Goal: Task Accomplishment & Management: Manage account settings

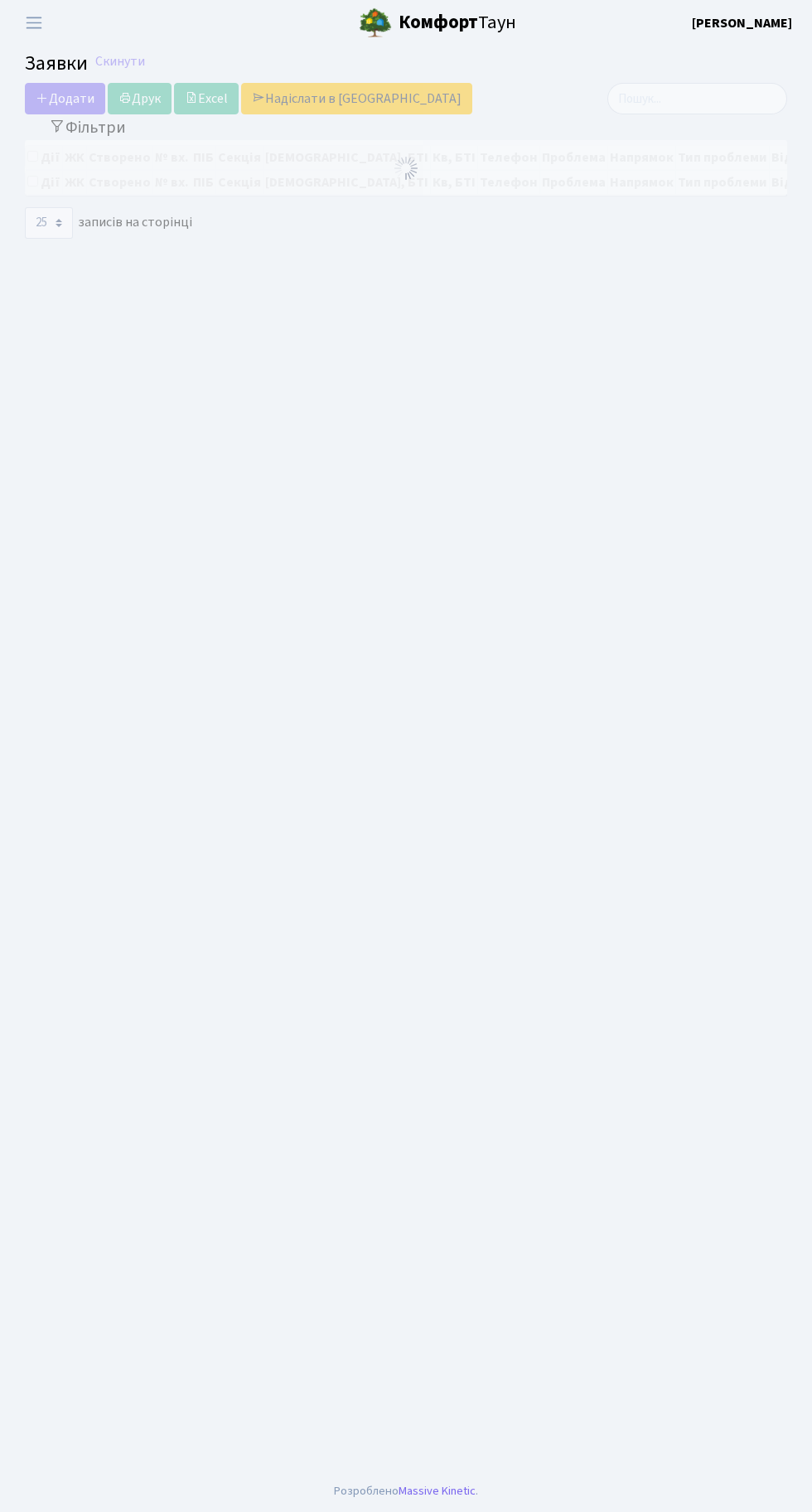
select select "25"
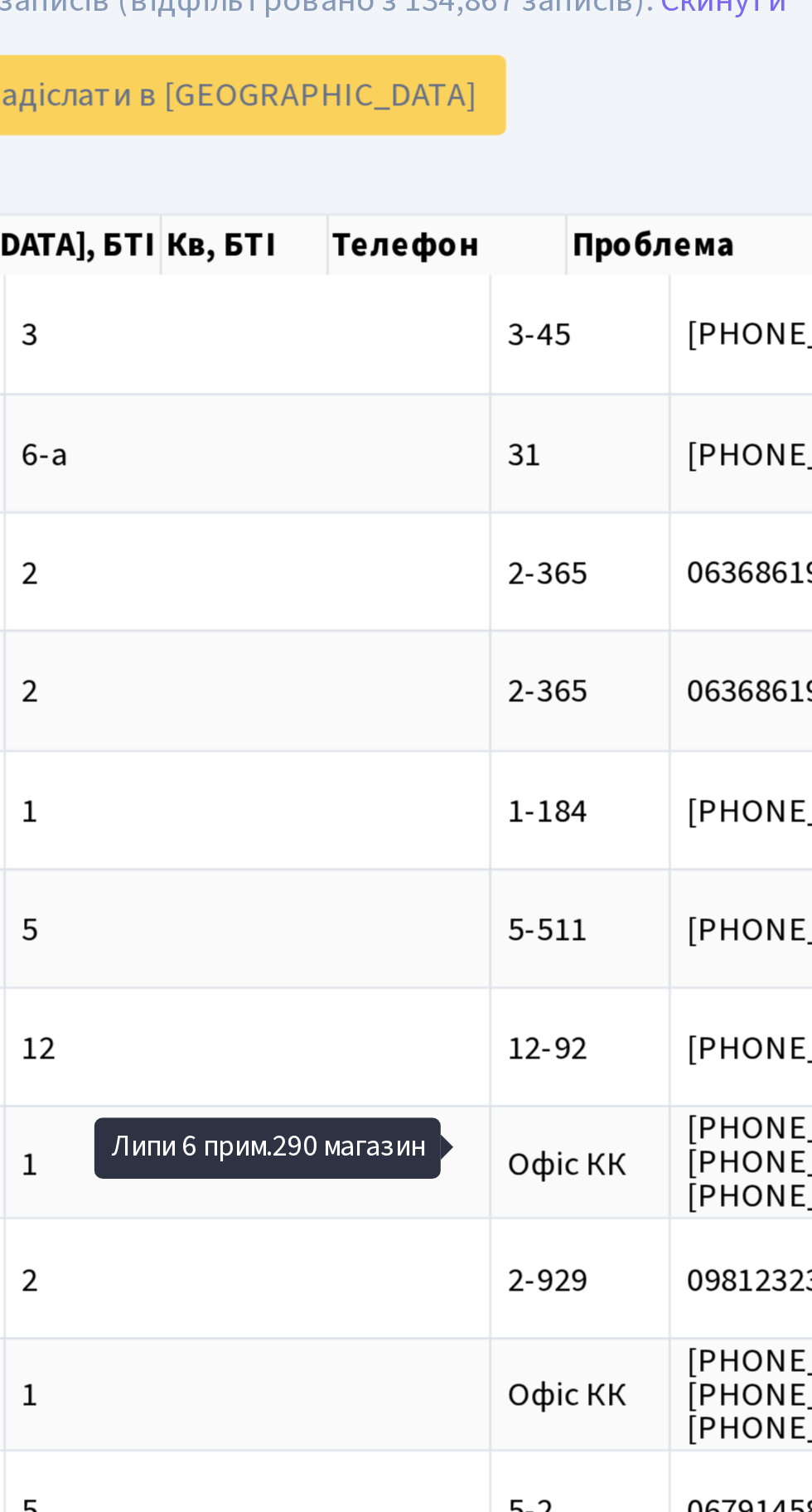
click at [527, 99] on div "Додати Друк Excel Надіслати в КАН" at bounding box center [275, 103] width 525 height 31
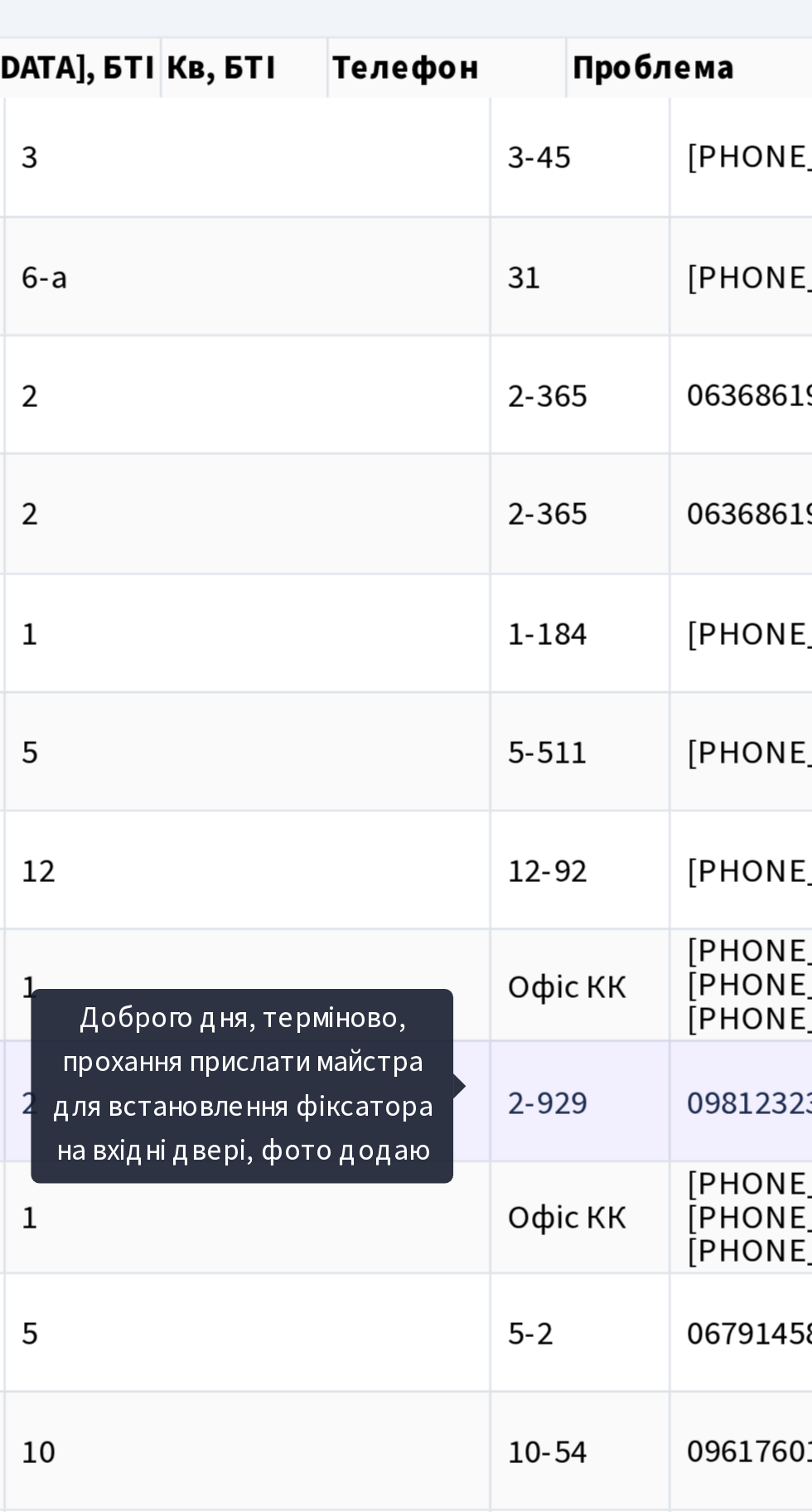
click at [669, 560] on span "Доброго дня, те[...]" at bounding box center [724, 568] width 111 height 19
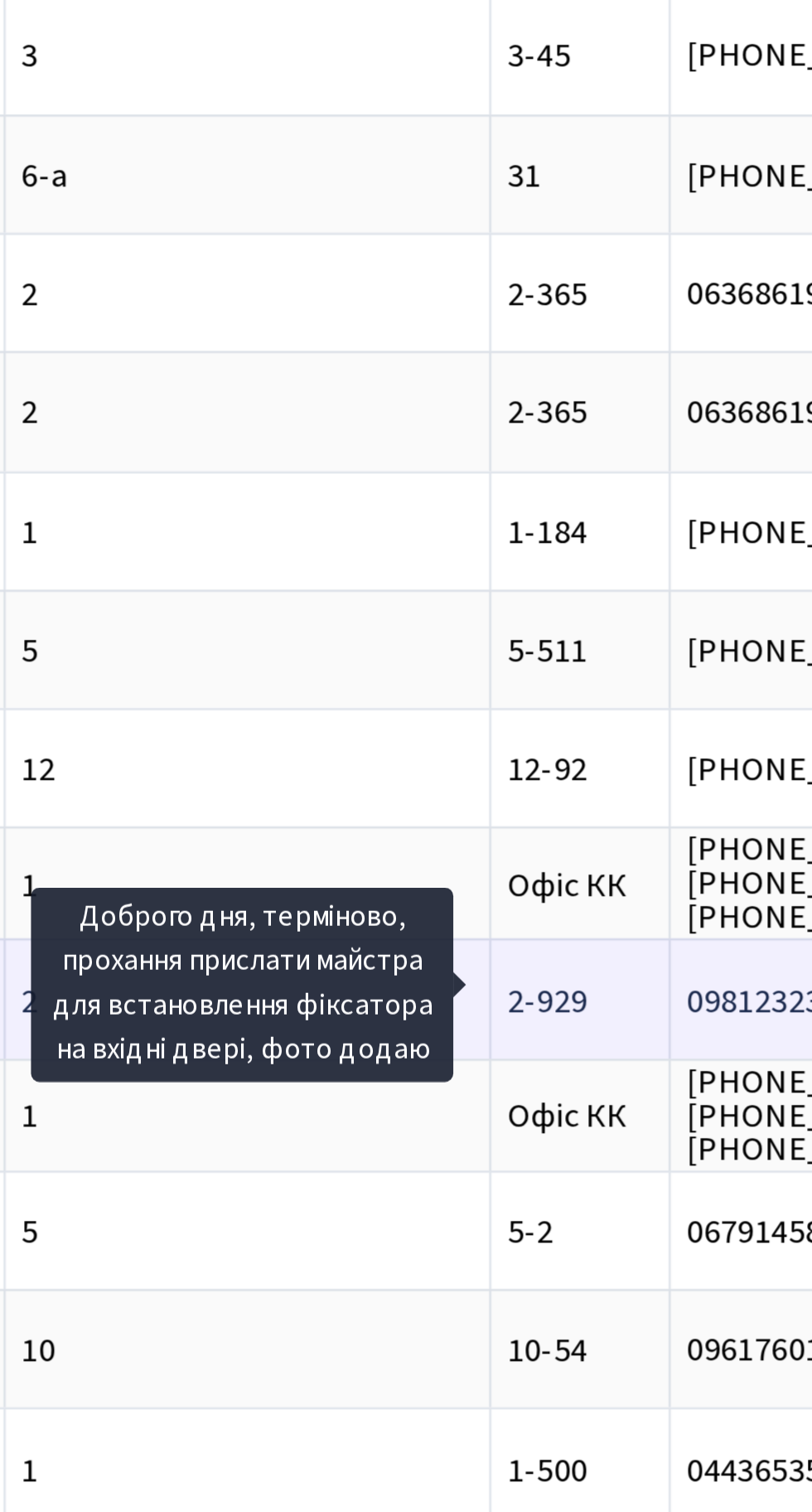
scroll to position [0, 313]
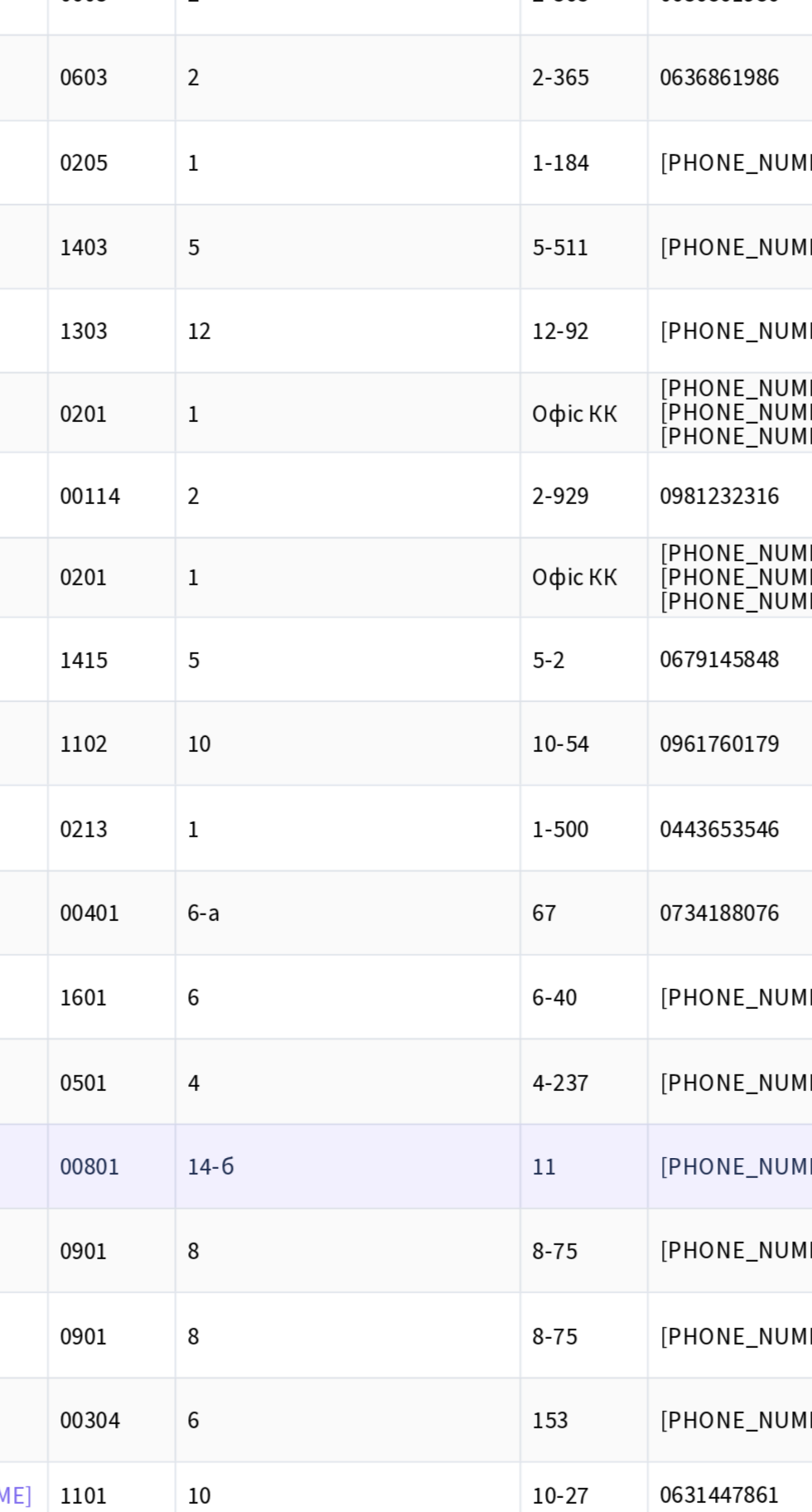
scroll to position [0, 315]
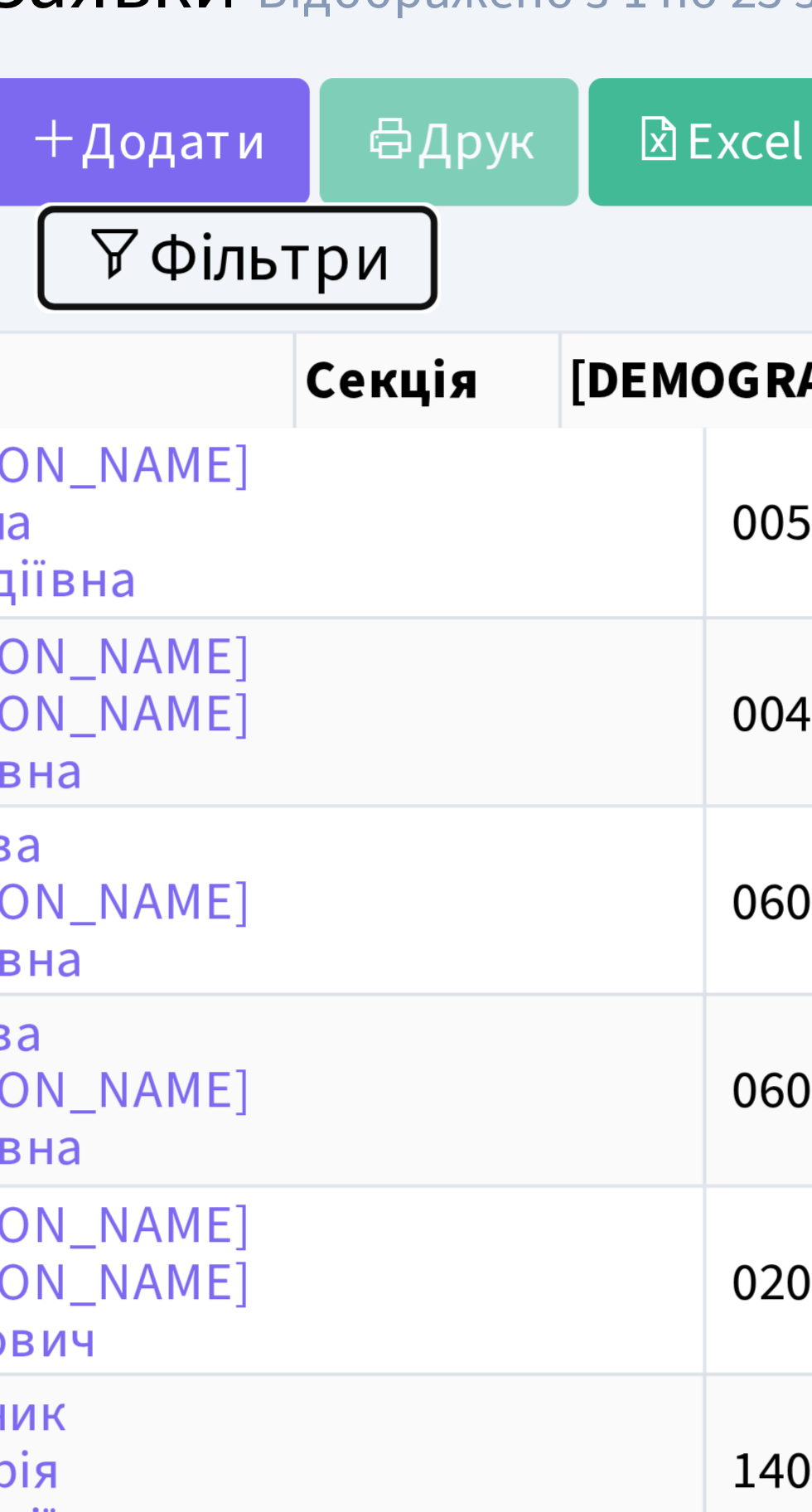
click at [110, 136] on button "Фільтри" at bounding box center [87, 131] width 99 height 26
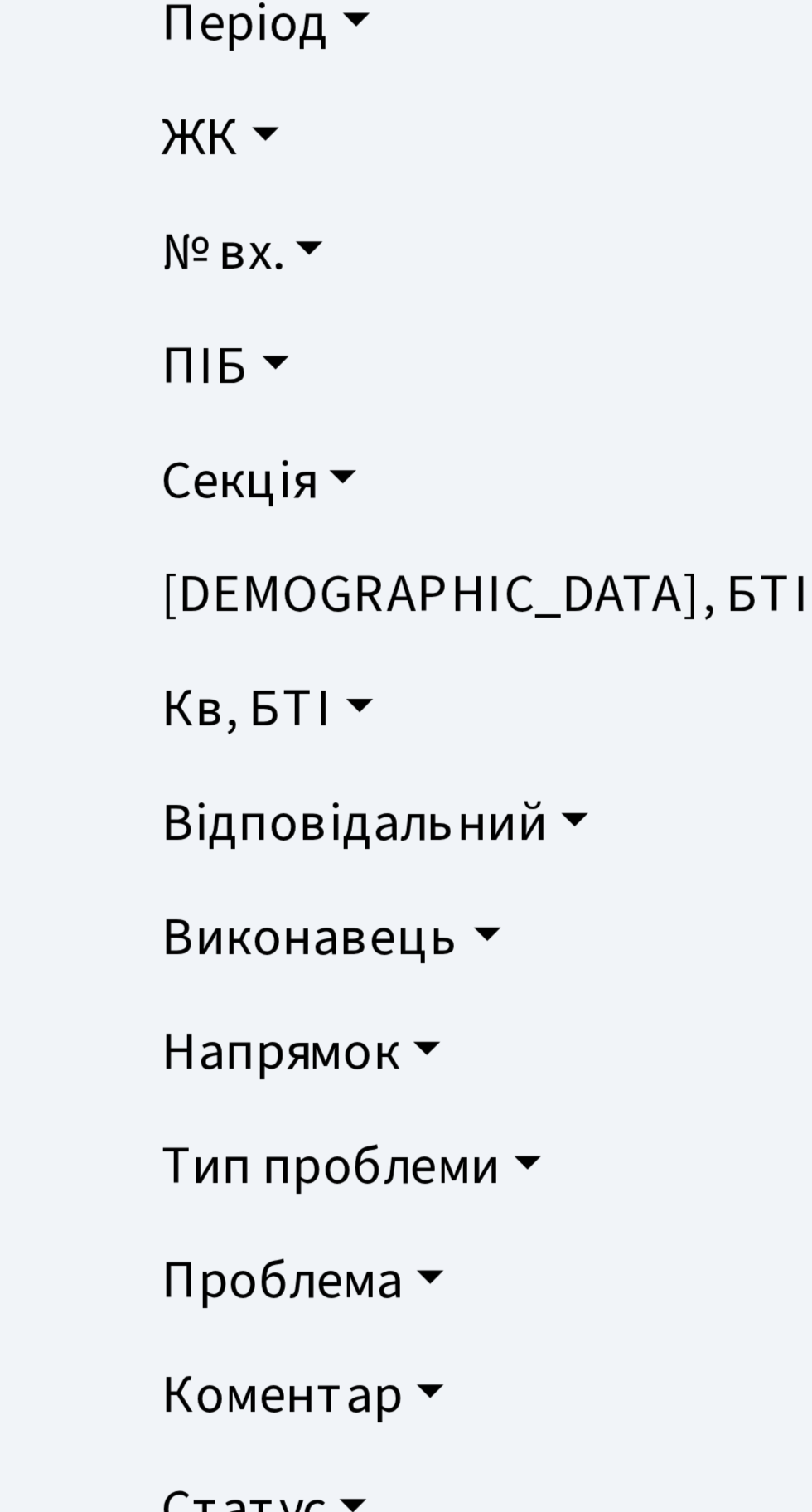
click at [99, 414] on link "Напрямок" at bounding box center [406, 412] width 733 height 28
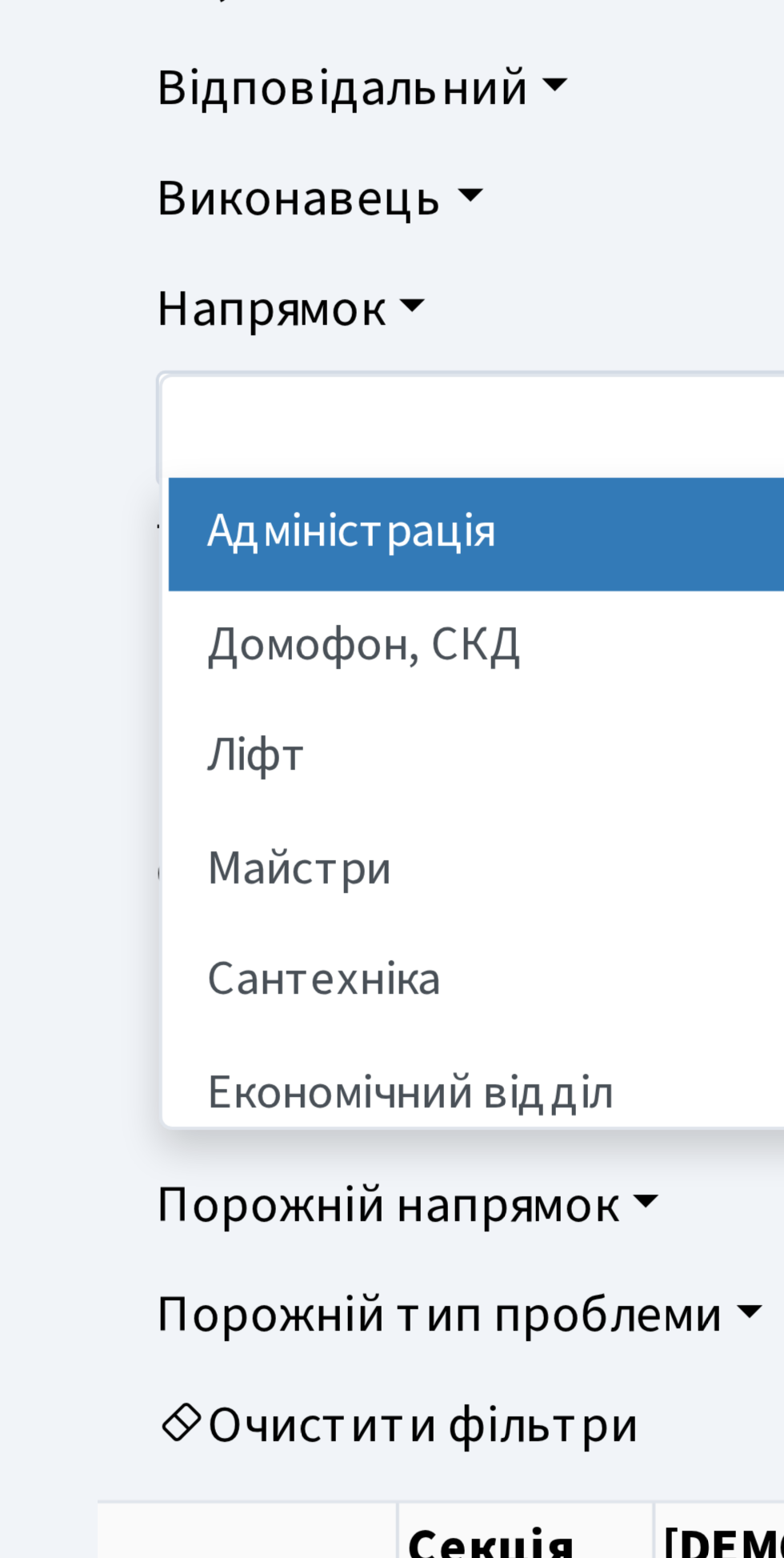
type input "uni"
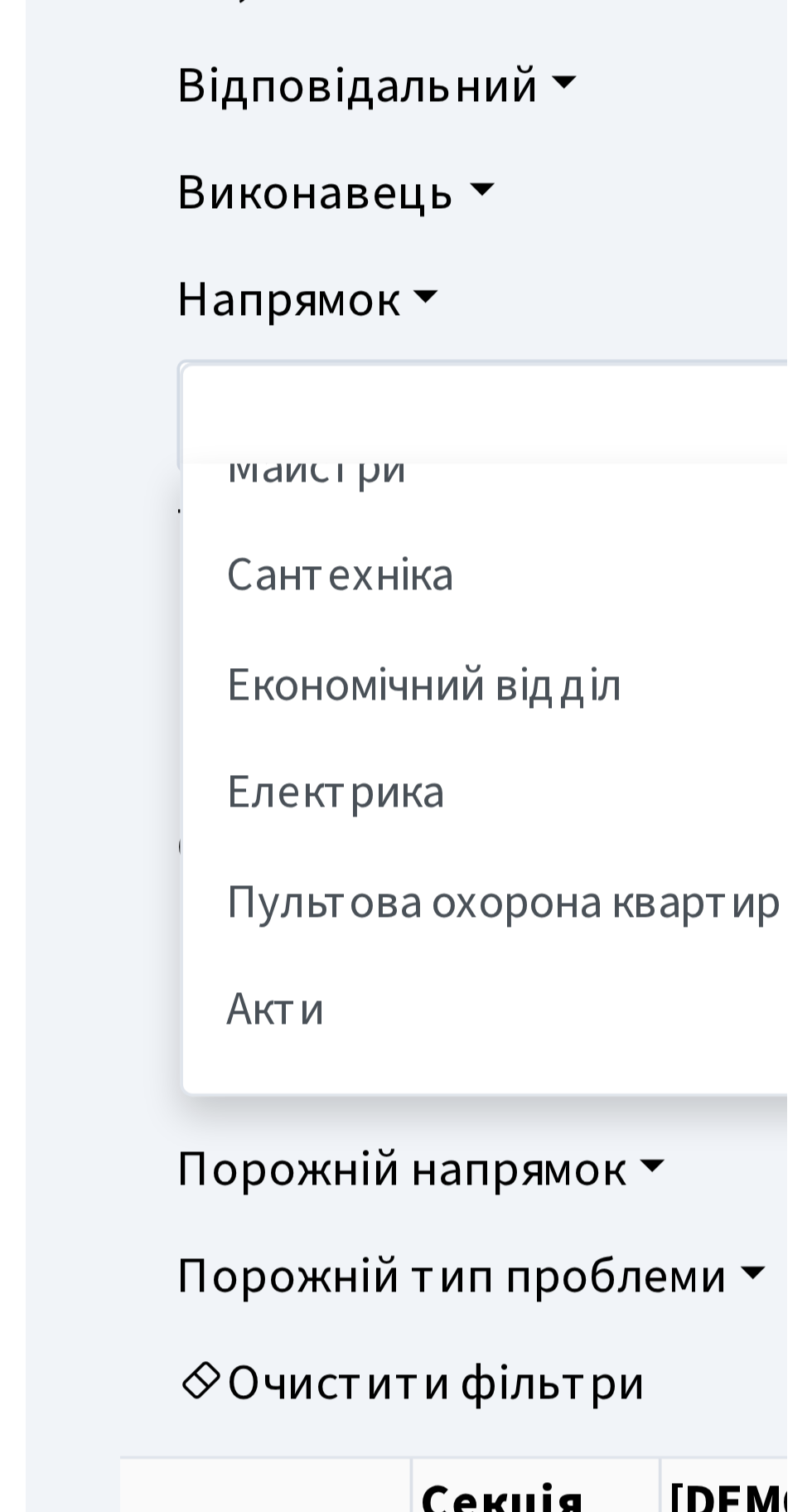
scroll to position [99, 0]
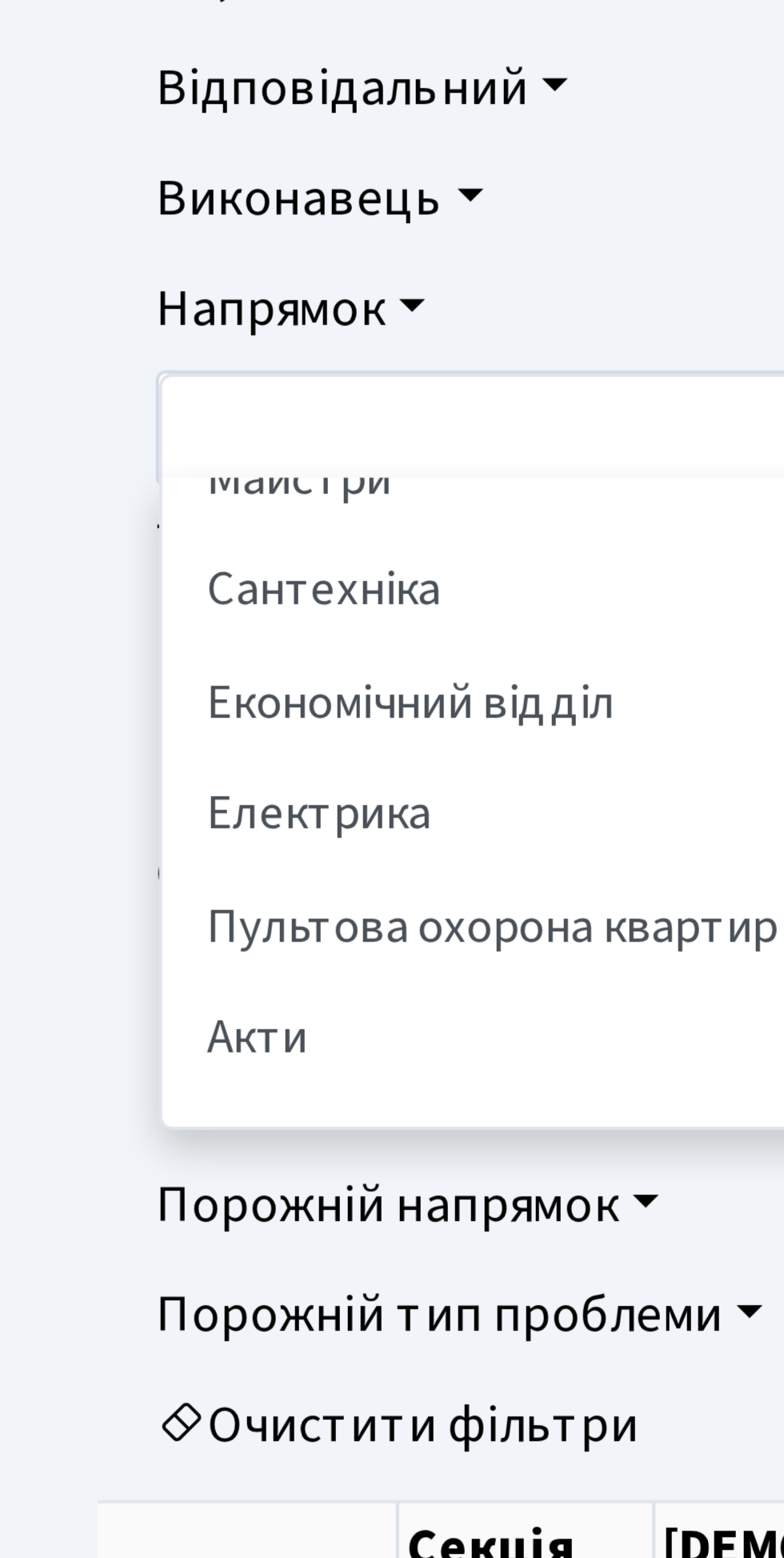
click at [79, 468] on li "Сантехніка" at bounding box center [392, 468] width 701 height 28
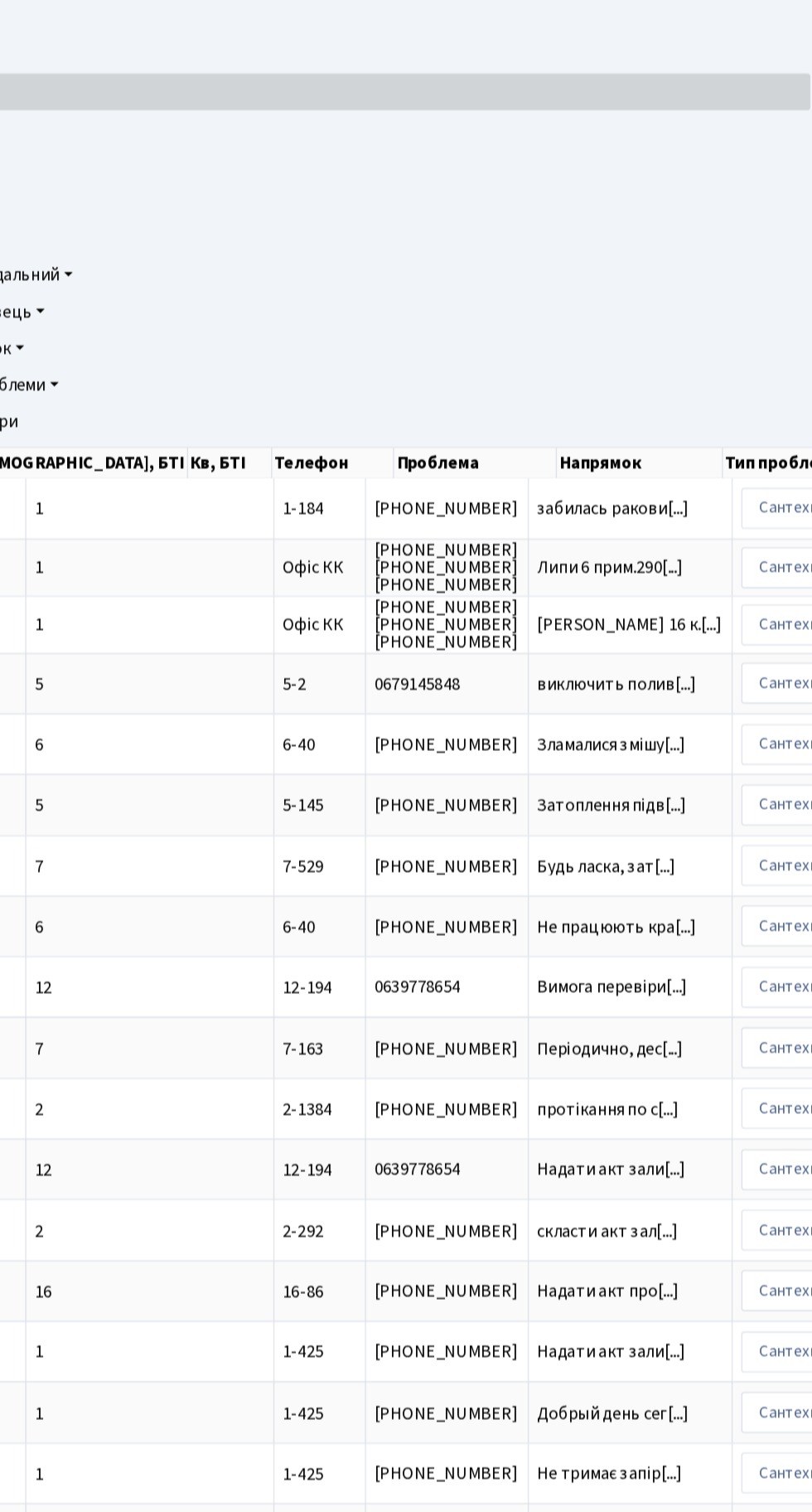
scroll to position [0, 345]
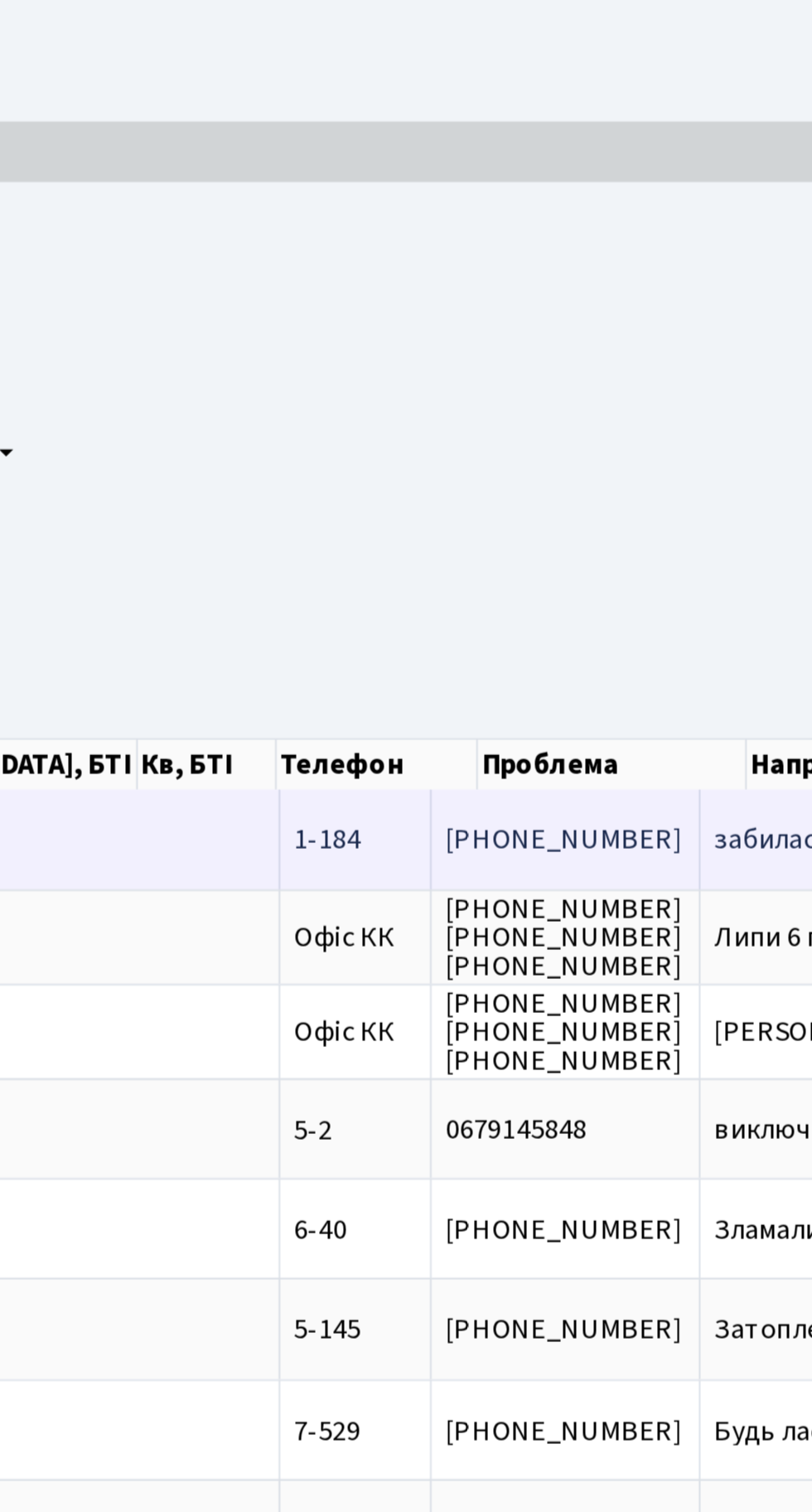
click at [532, 736] on span "забилась ракови[...]" at bounding box center [589, 732] width 117 height 19
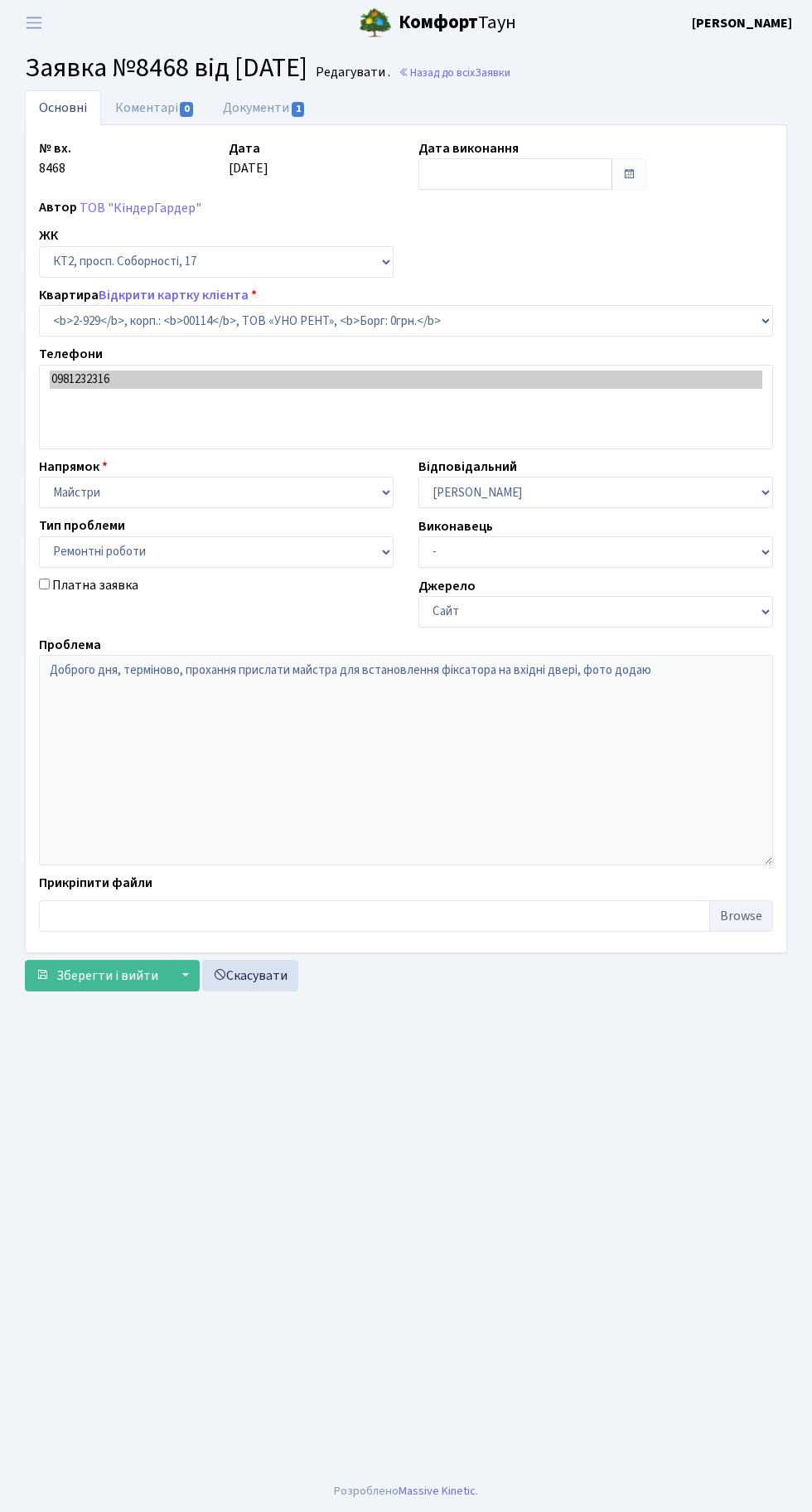
select select "15980"
select select "62"
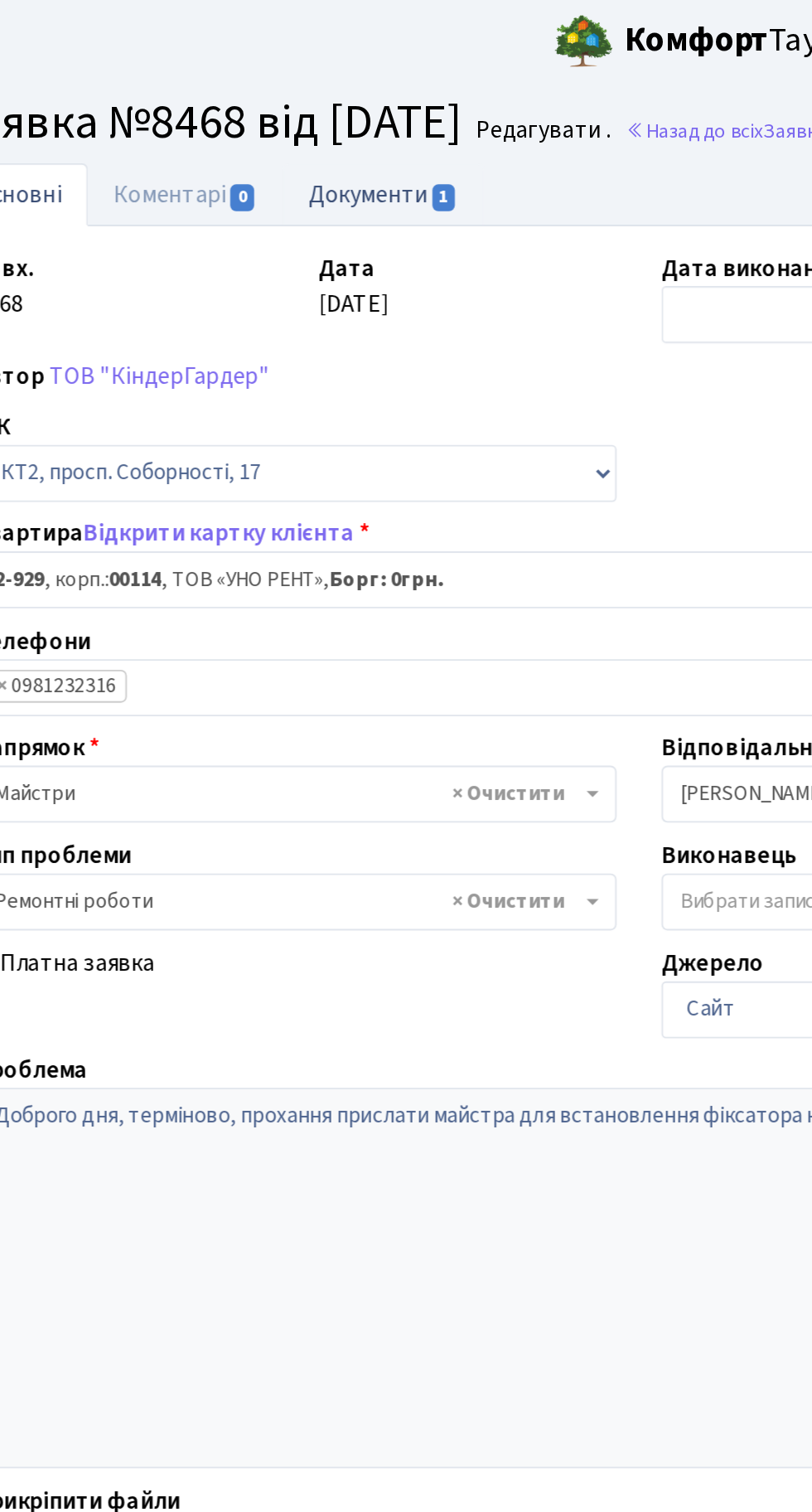
click at [254, 102] on link "Документи 1" at bounding box center [264, 107] width 111 height 34
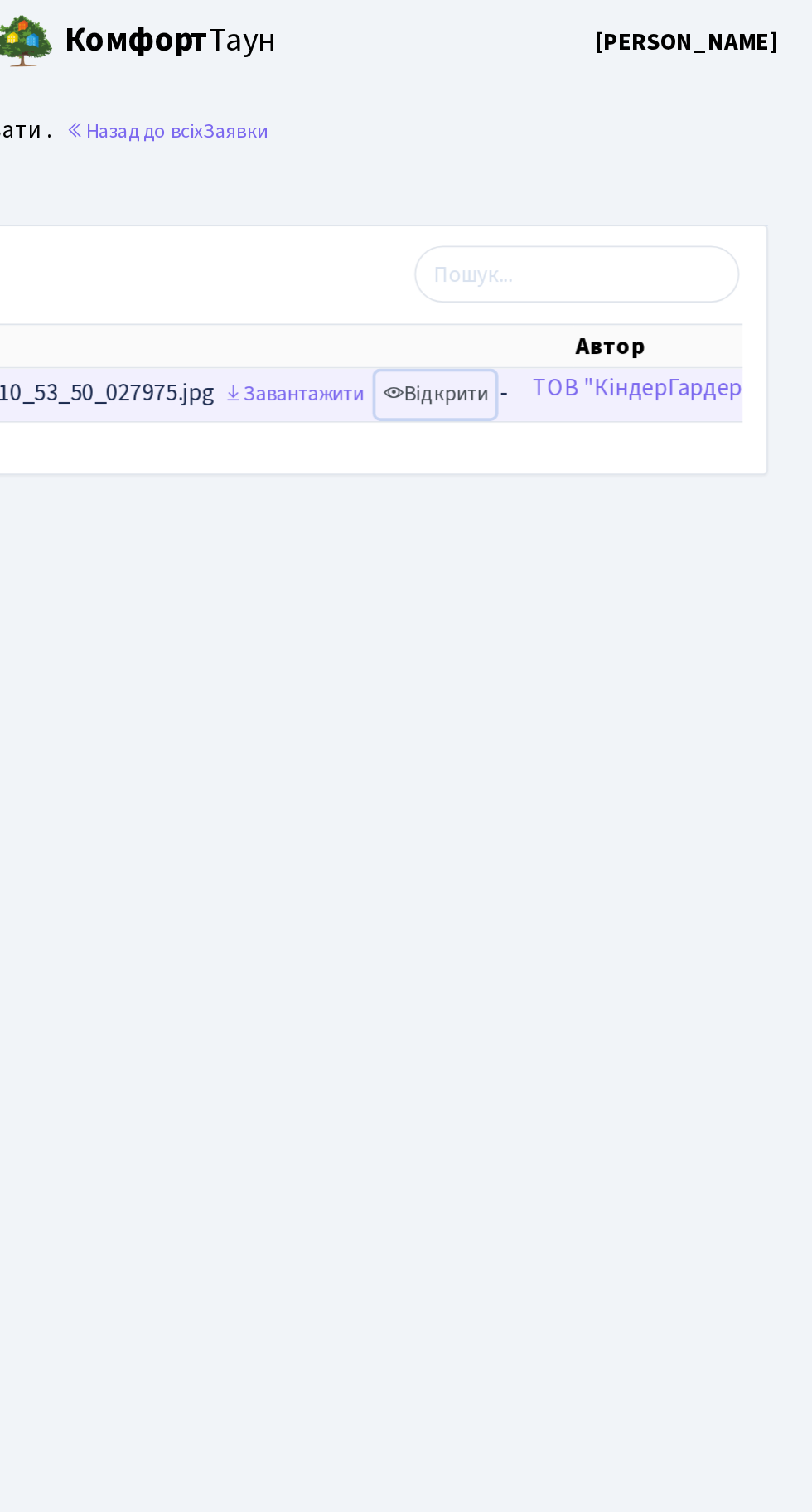
click at [632, 211] on link "Відкрити" at bounding box center [603, 219] width 67 height 26
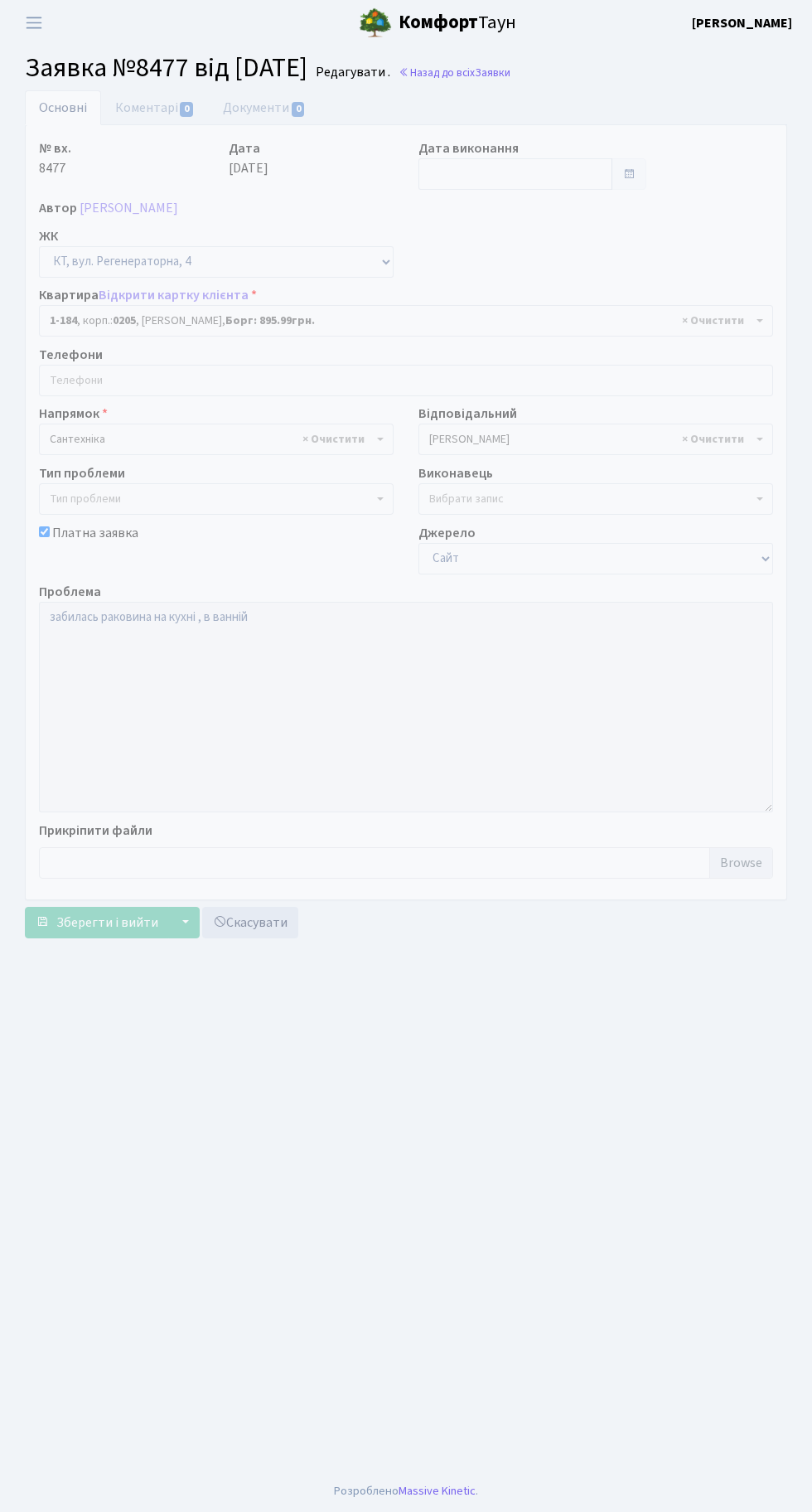
select select "184"
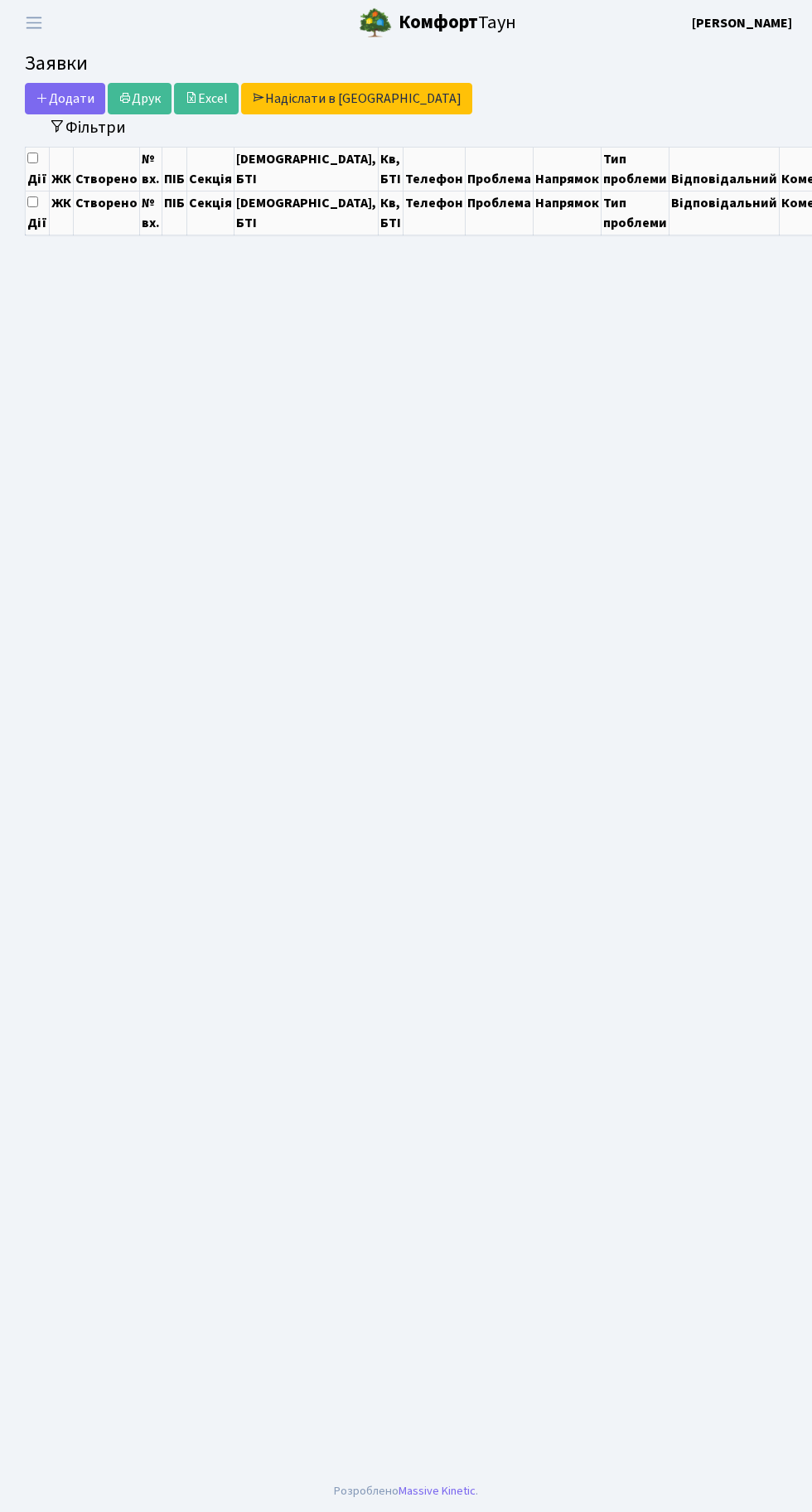
select select "25"
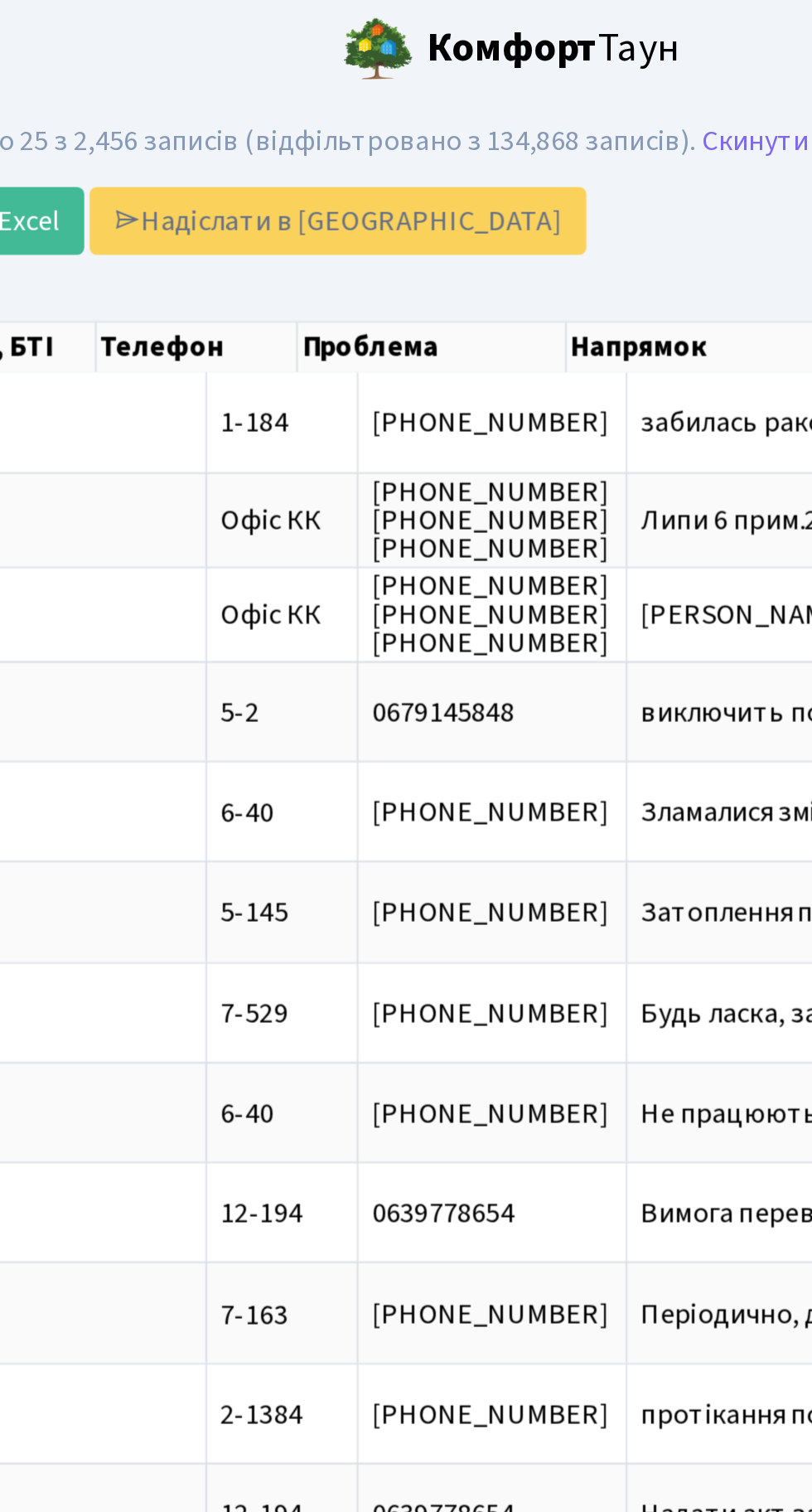
scroll to position [0, 380]
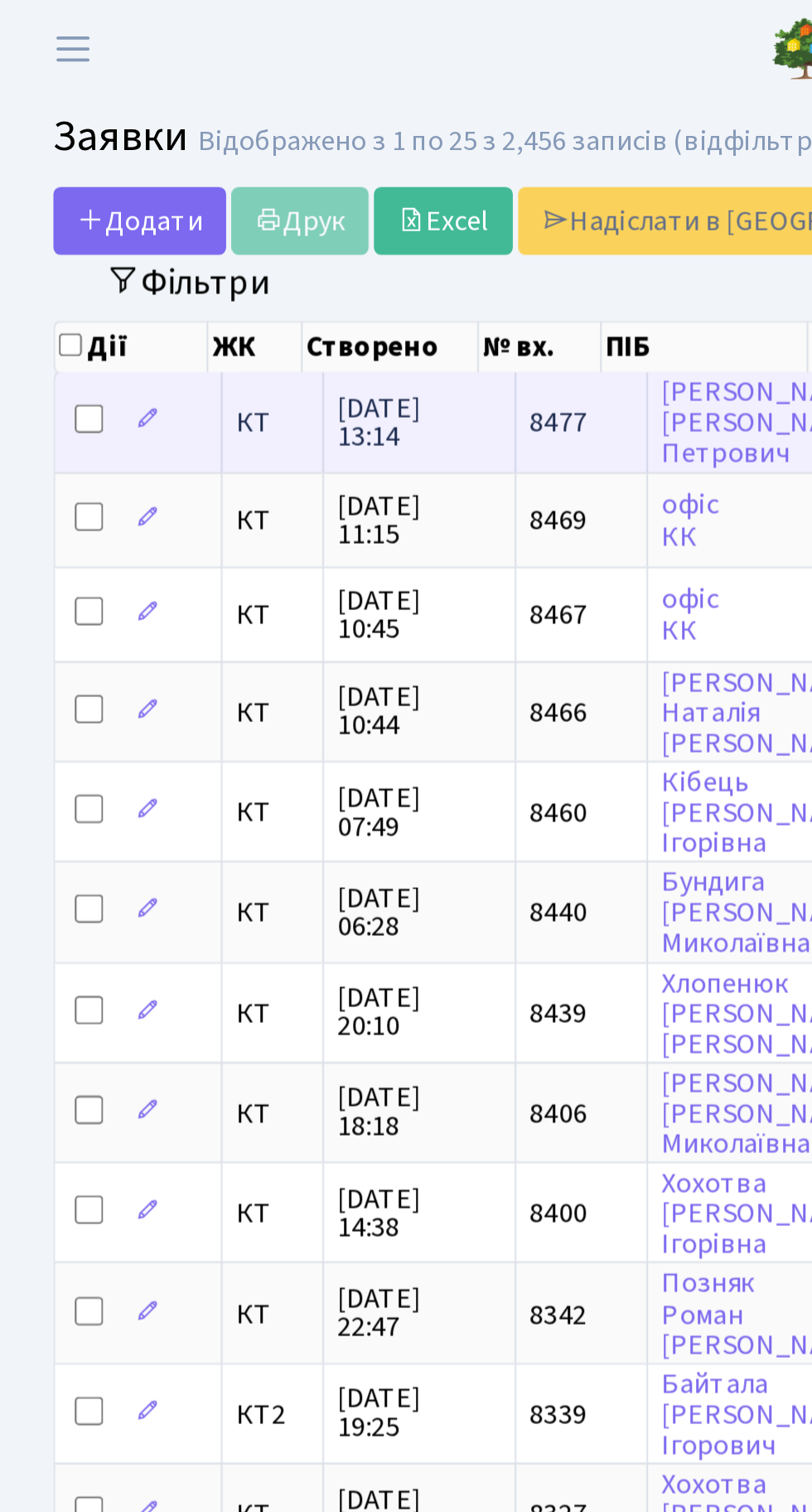
click at [38, 195] on input "checkbox" at bounding box center [41, 195] width 14 height 14
checkbox input "true"
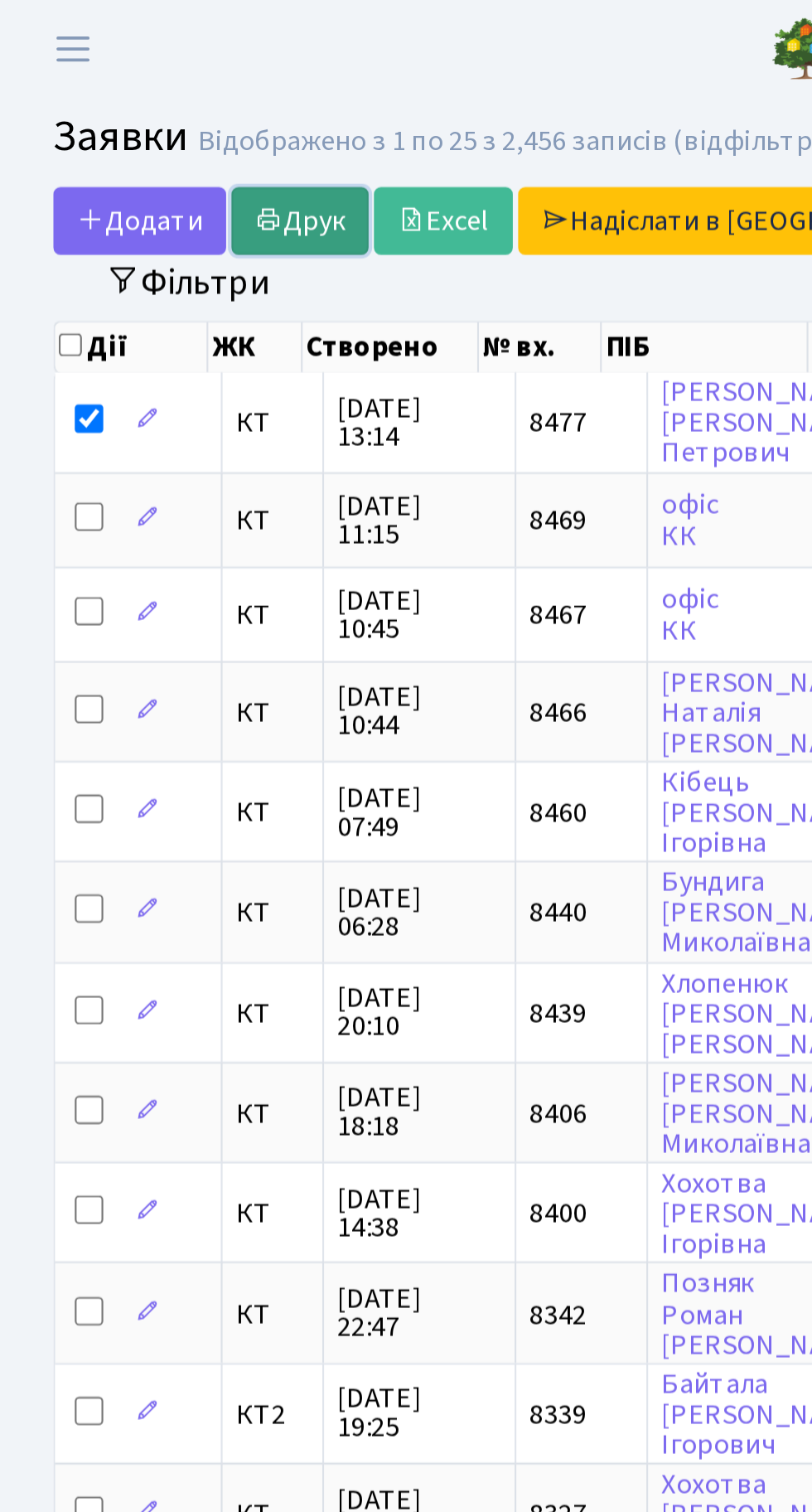
click at [132, 106] on link "Друк" at bounding box center [139, 103] width 64 height 31
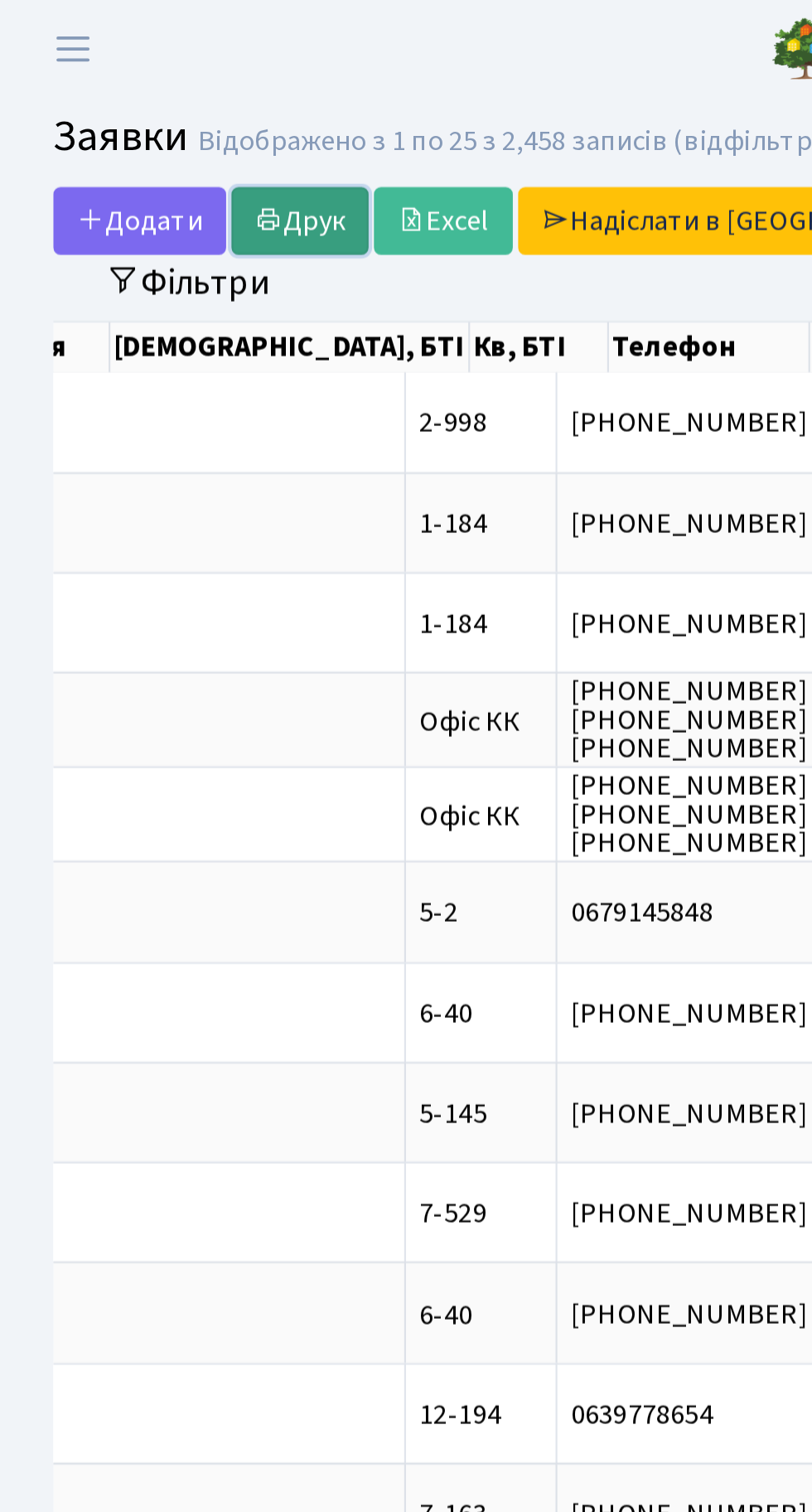
scroll to position [0, 486]
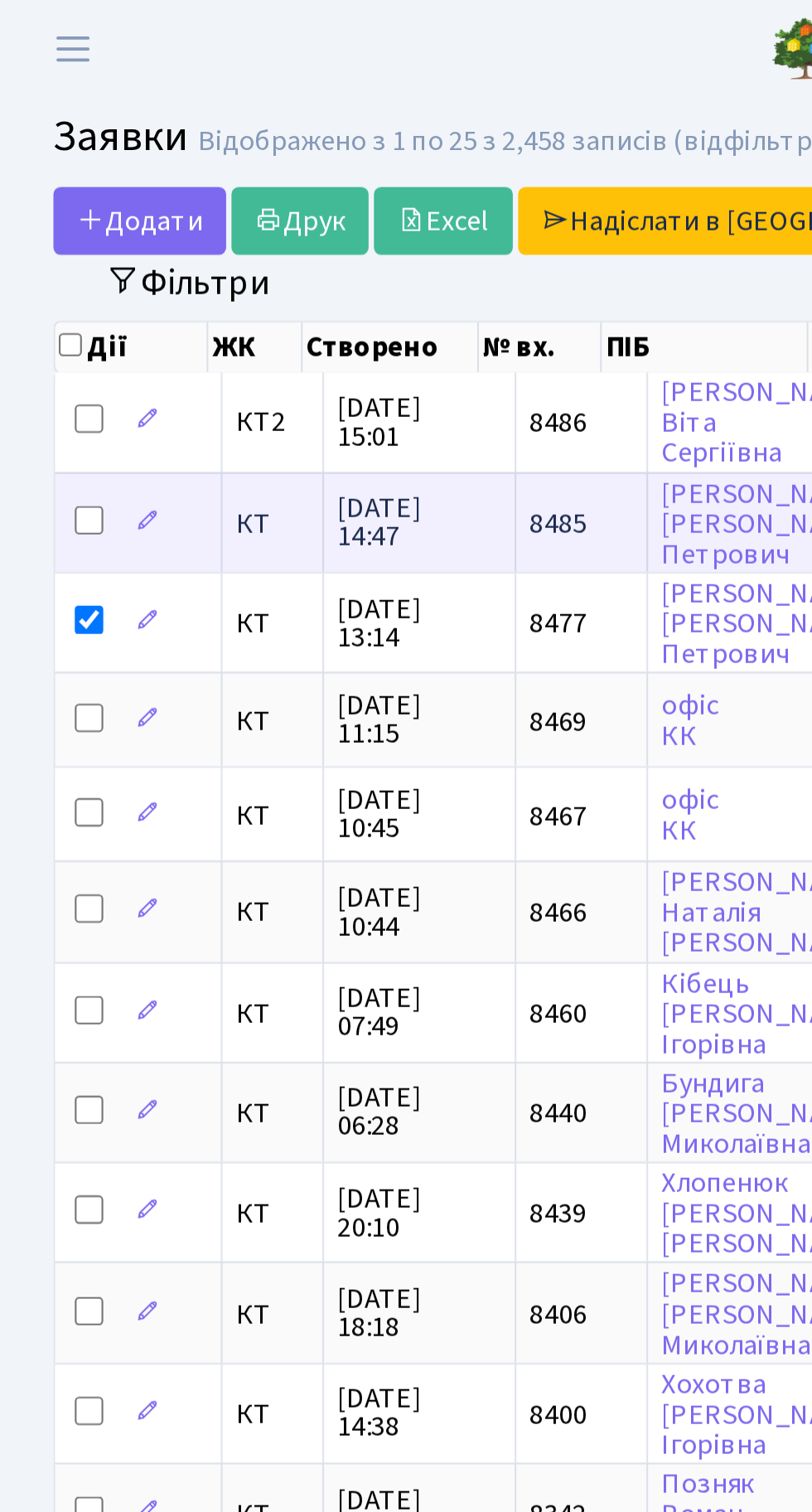
click at [34, 236] on input "checkbox" at bounding box center [41, 242] width 14 height 14
checkbox input "true"
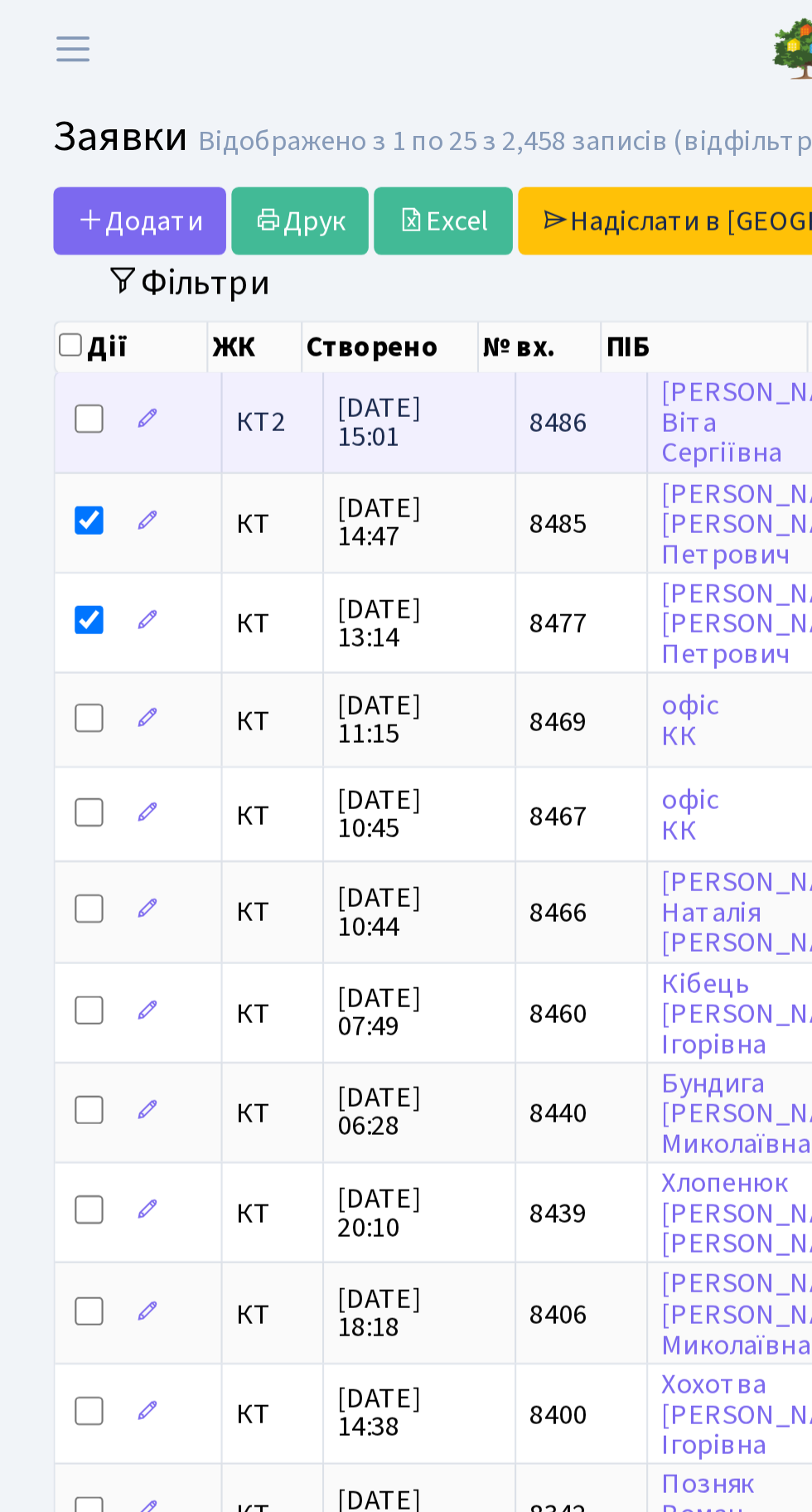
click at [38, 196] on input "checkbox" at bounding box center [41, 195] width 14 height 14
checkbox input "true"
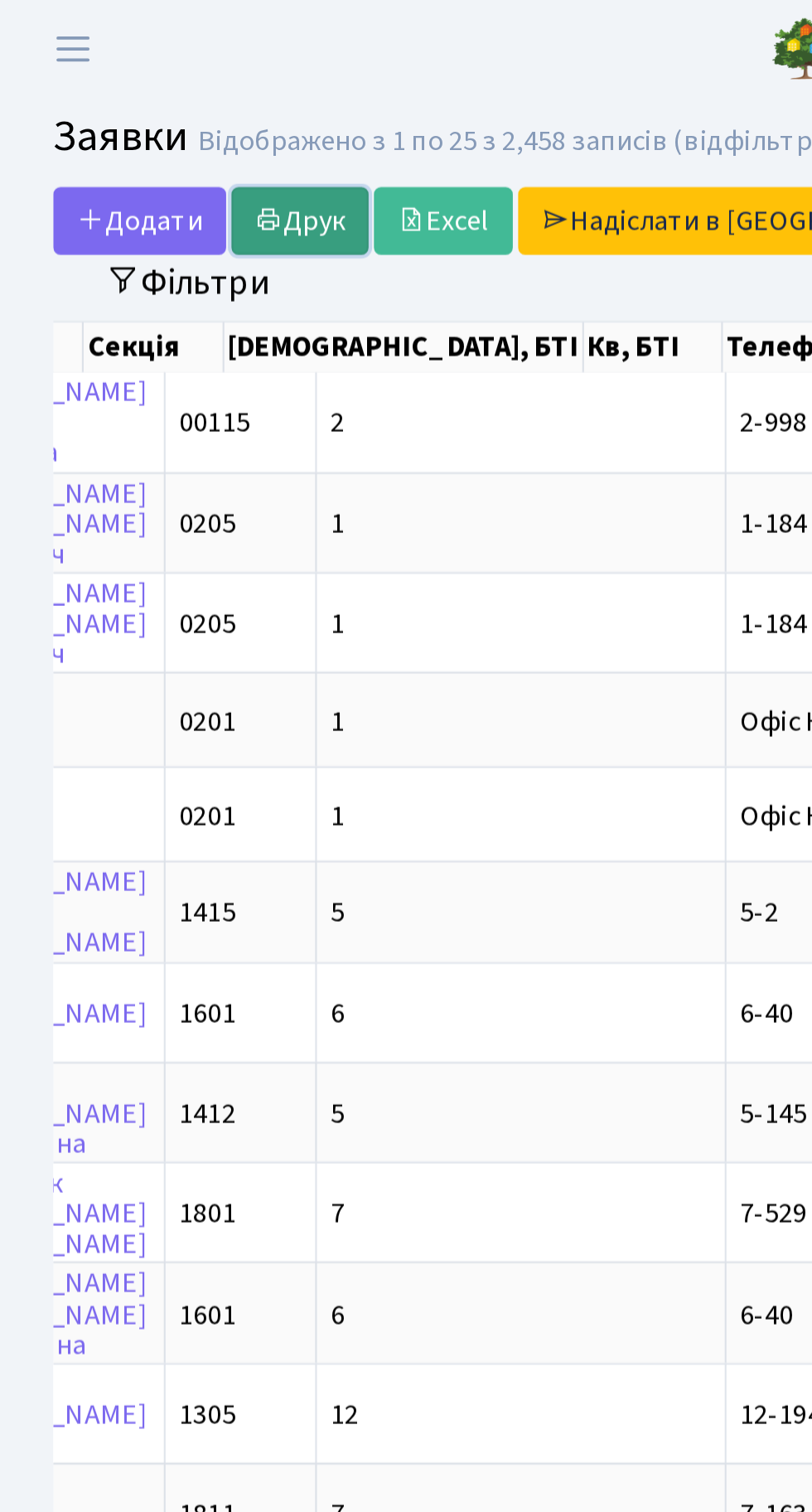
click at [151, 99] on link "Друк" at bounding box center [139, 103] width 64 height 31
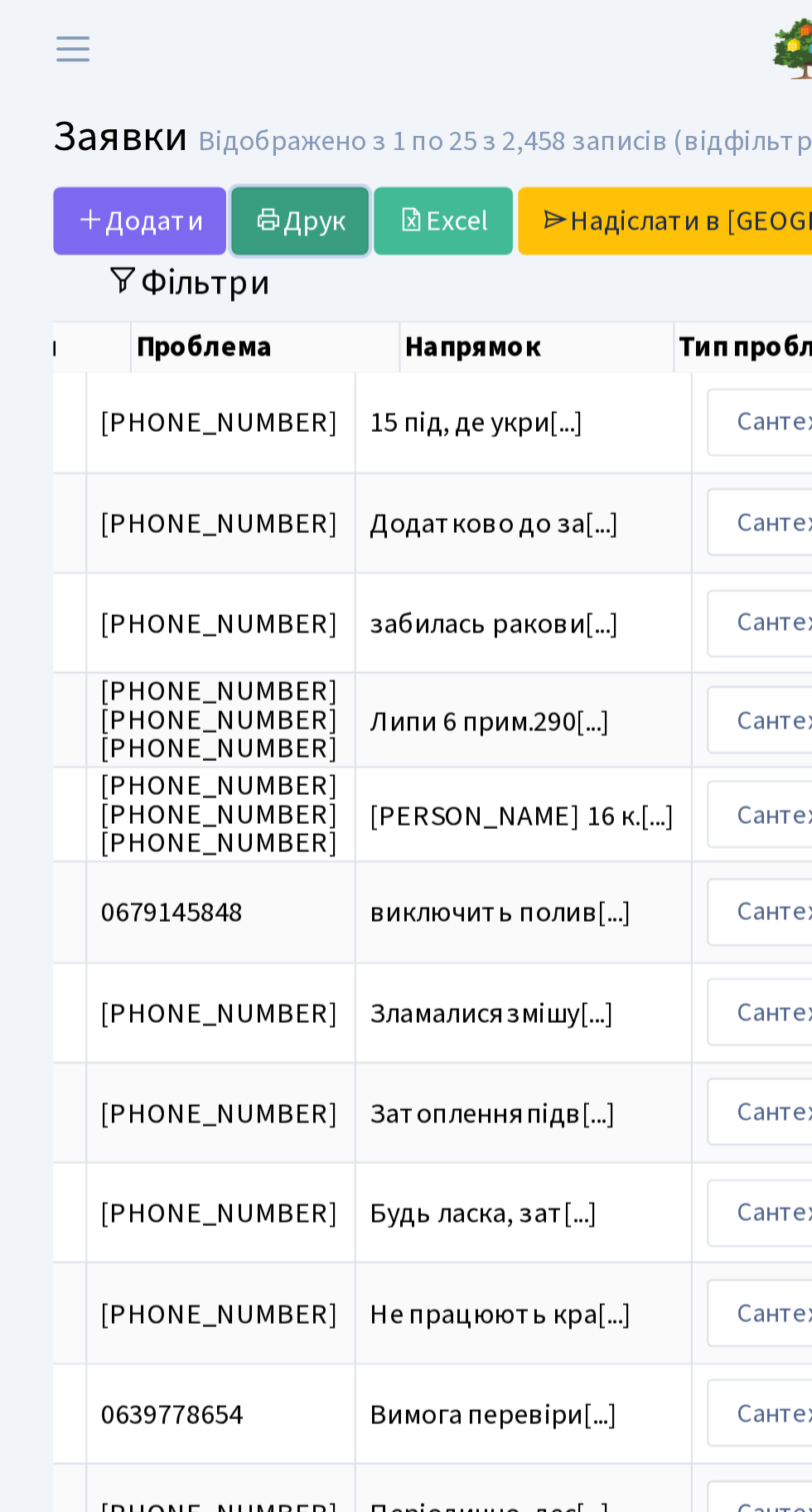
scroll to position [0, 625]
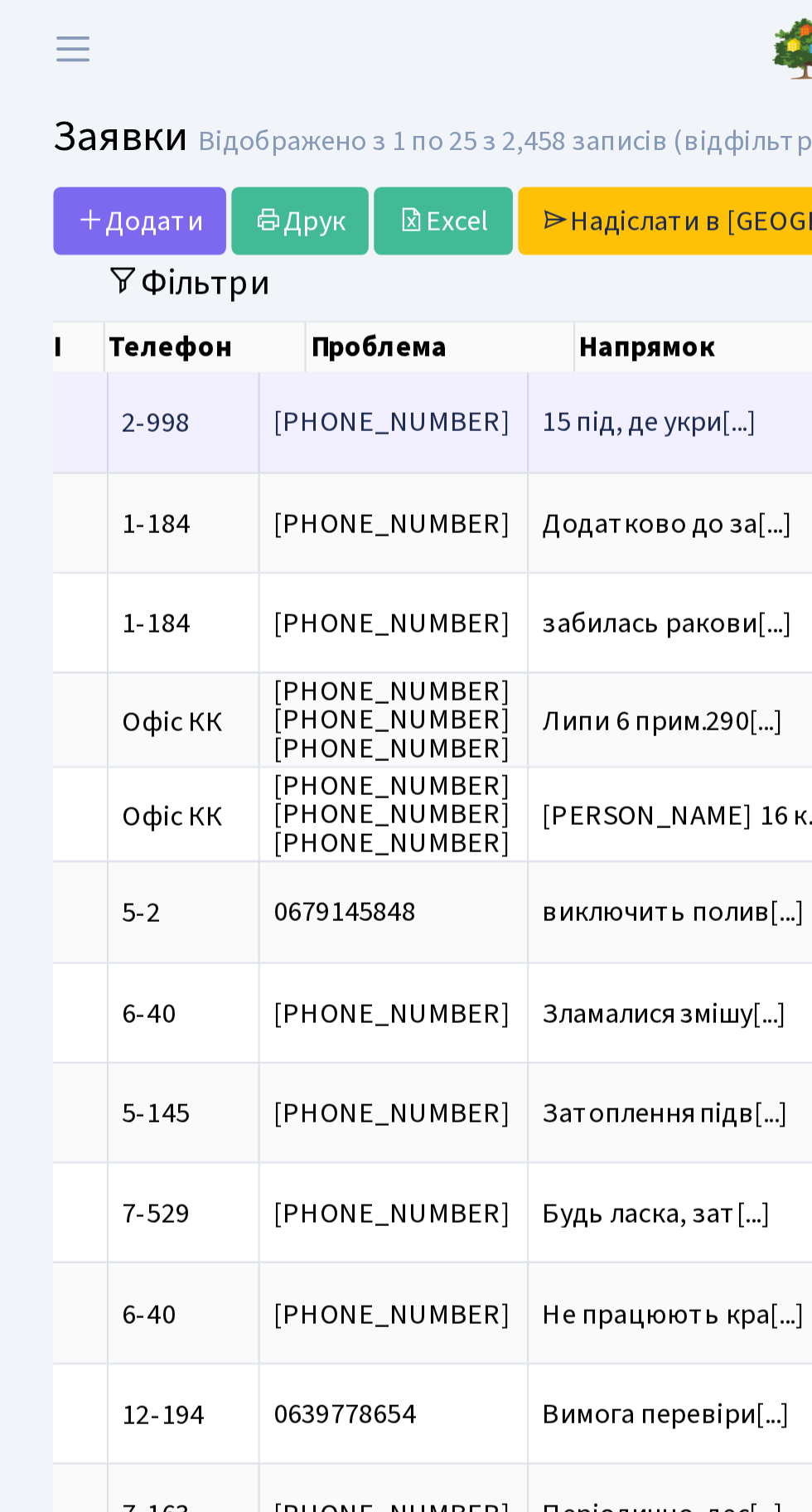
click at [253, 199] on span "15 під, де укри[...]" at bounding box center [303, 196] width 100 height 19
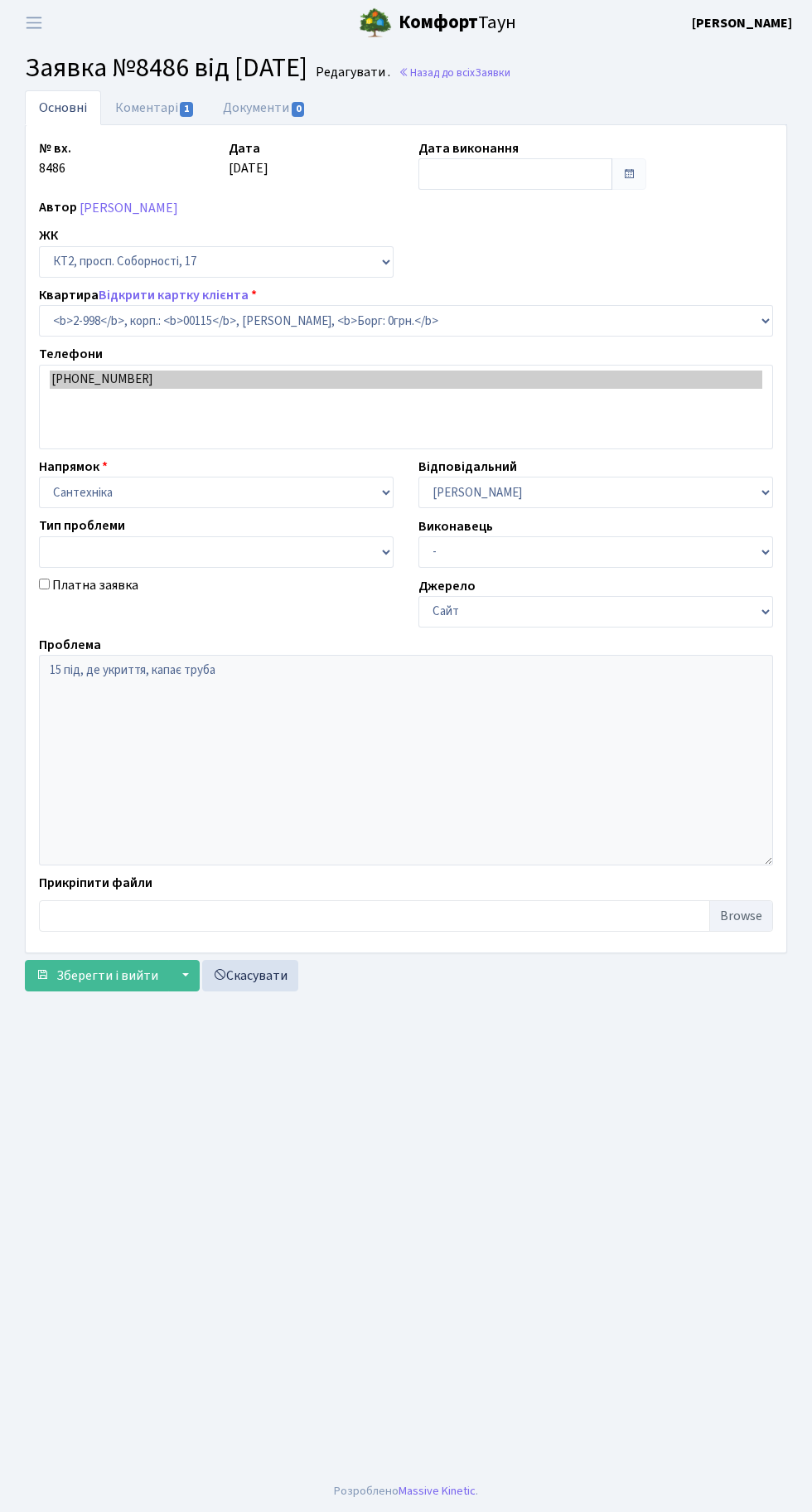
select select "12609"
